Goal: Communication & Community: Answer question/provide support

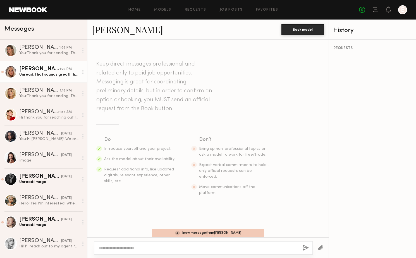
scroll to position [1107, 0]
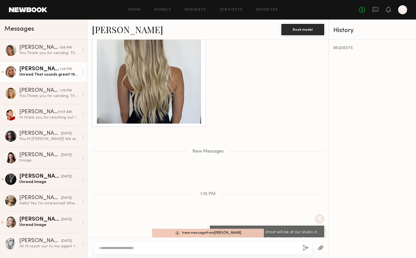
click at [43, 69] on div "[PERSON_NAME]" at bounding box center [39, 69] width 40 height 6
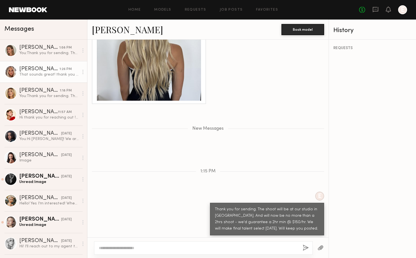
scroll to position [1136, 0]
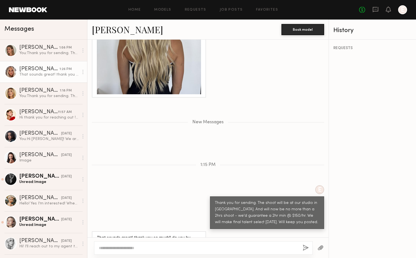
click at [200, 243] on div at bounding box center [203, 247] width 219 height 13
click at [201, 246] on textarea at bounding box center [198, 248] width 199 height 6
type textarea "*"
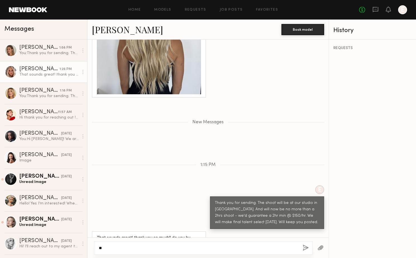
type textarea "*"
type textarea "**********"
click at [307, 249] on button "button" at bounding box center [306, 248] width 6 height 7
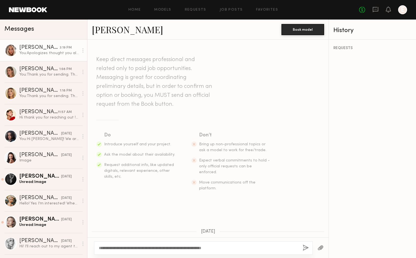
scroll to position [0, 0]
